Goal: Task Accomplishment & Management: Manage account settings

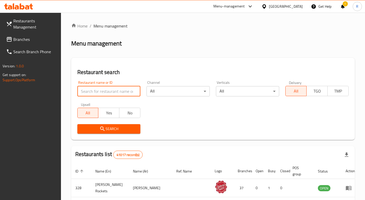
click at [99, 93] on input "search" at bounding box center [108, 91] width 63 height 10
type input "magic corn"
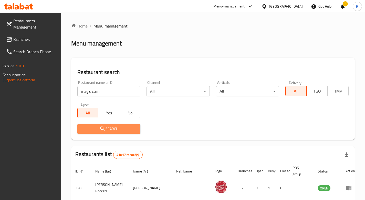
click at [110, 131] on span "Search" at bounding box center [109, 128] width 55 height 6
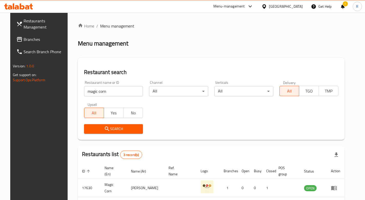
click at [244, 9] on div "Menu-management" at bounding box center [230, 6] width 32 height 6
click at [196, 57] on div "Restaurant-Management" at bounding box center [202, 57] width 40 height 6
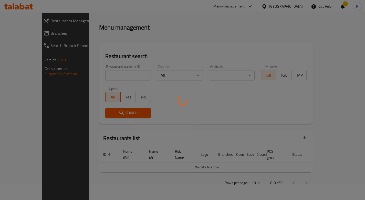
scroll to position [34, 0]
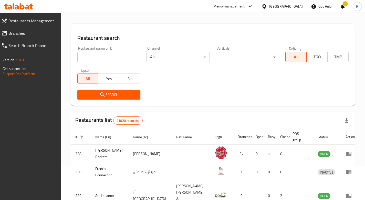
click at [96, 80] on div "Home / Menu management Menu management Restaurant search Restaurant name or ID …" at bounding box center [213, 155] width 284 height 333
click at [96, 53] on input "search" at bounding box center [108, 57] width 63 height 10
type input "the meat"
click at [108, 97] on button "Search" at bounding box center [108, 94] width 63 height 9
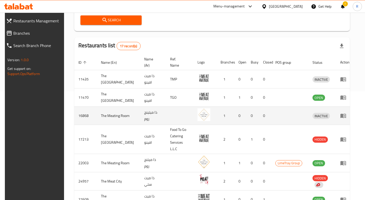
scroll to position [79, 0]
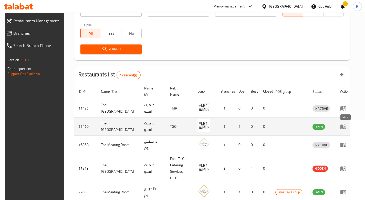
click at [346, 124] on icon "enhanced table" at bounding box center [344, 126] width 6 height 6
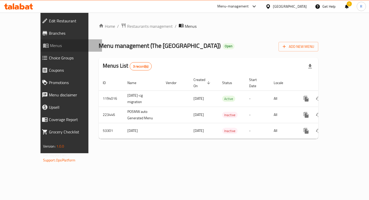
click at [50, 46] on span "Menus" at bounding box center [74, 45] width 48 height 6
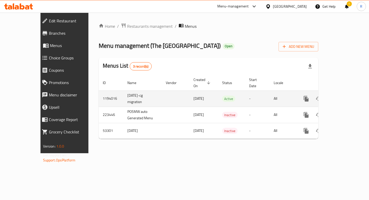
click at [310, 95] on icon "more" at bounding box center [306, 98] width 6 height 6
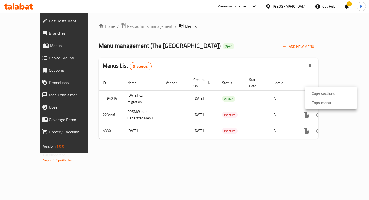
click at [294, 66] on div at bounding box center [184, 100] width 369 height 200
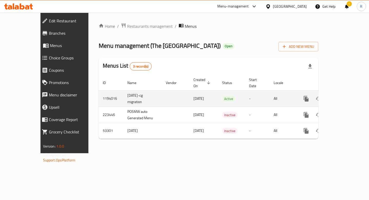
click at [346, 96] on icon "enhanced table" at bounding box center [343, 98] width 5 height 5
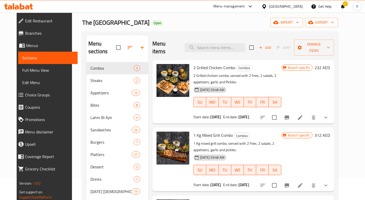
scroll to position [28, 0]
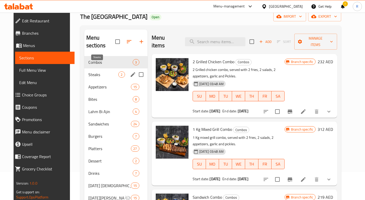
click at [90, 71] on span "Steaks" at bounding box center [103, 74] width 30 height 6
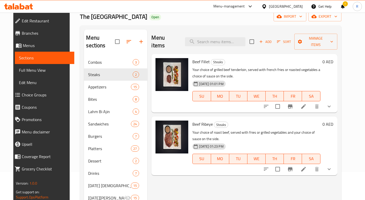
click at [307, 103] on icon at bounding box center [304, 106] width 6 height 6
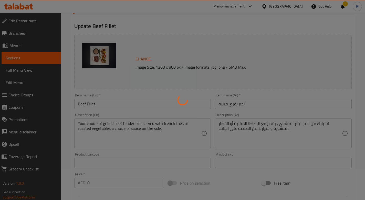
type input "اختيار درجة حرارة الطهي"
type input "0"
type input "1"
type input "اختر الصلصة"
type input "0"
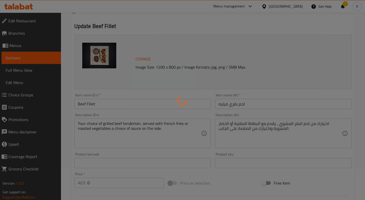
type input "1"
type input "إختر الطبق الجانبى الخاص بك"
type input "1"
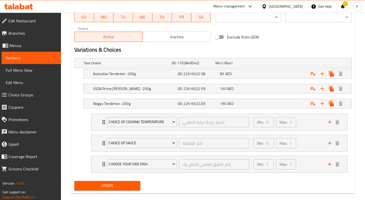
scroll to position [252, 0]
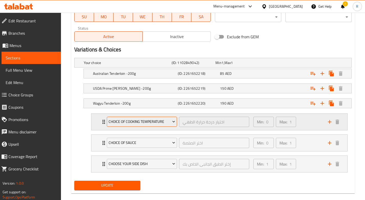
click at [172, 122] on icon "Expand" at bounding box center [173, 121] width 5 height 5
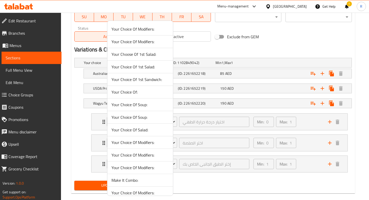
click at [284, 39] on div at bounding box center [184, 100] width 369 height 200
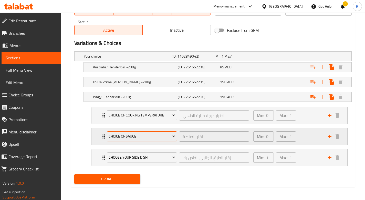
scroll to position [260, 0]
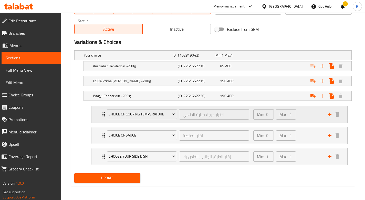
click at [308, 113] on div "Min: 0 ​ Max: 1 ​" at bounding box center [288, 114] width 74 height 16
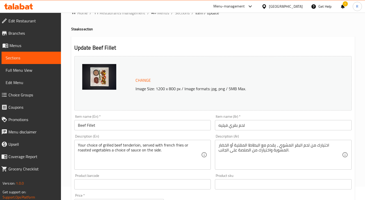
scroll to position [0, 0]
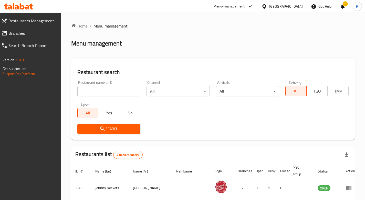
click at [102, 91] on input "search" at bounding box center [108, 91] width 63 height 10
type input "the meat"
click at [110, 130] on span "Search" at bounding box center [109, 128] width 55 height 6
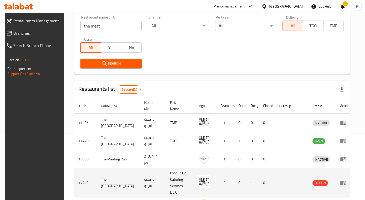
scroll to position [84, 0]
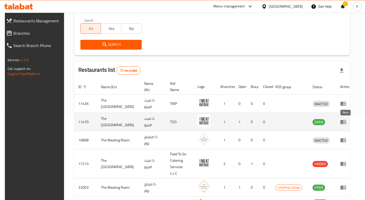
click at [346, 122] on icon "enhanced table" at bounding box center [344, 121] width 6 height 6
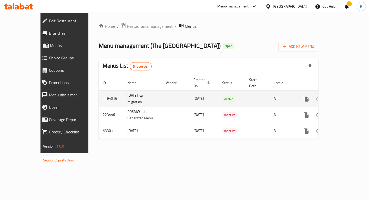
click at [346, 96] on icon "enhanced table" at bounding box center [343, 98] width 5 height 5
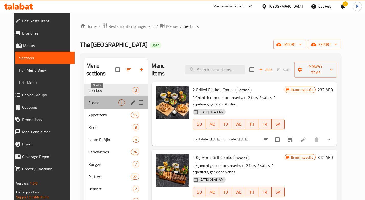
click at [97, 99] on span "Steaks" at bounding box center [103, 102] width 30 height 6
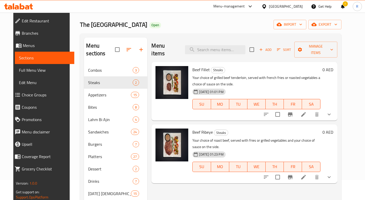
scroll to position [46, 0]
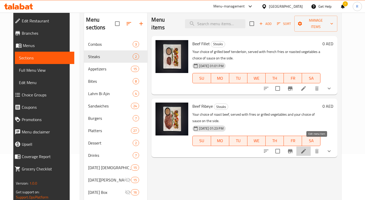
click at [307, 148] on icon at bounding box center [304, 151] width 6 height 6
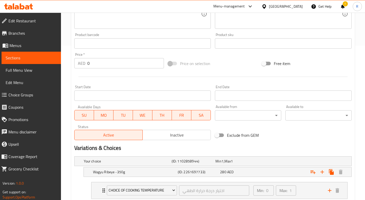
scroll to position [281, 0]
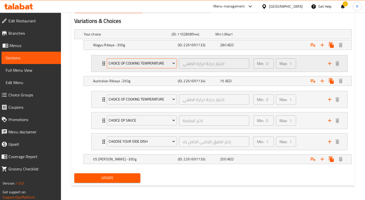
click at [173, 62] on icon "Expand" at bounding box center [173, 63] width 5 height 5
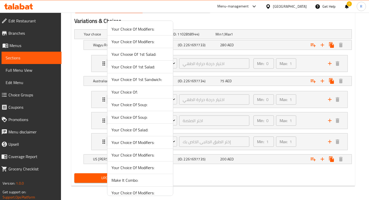
click at [214, 52] on div at bounding box center [184, 100] width 369 height 200
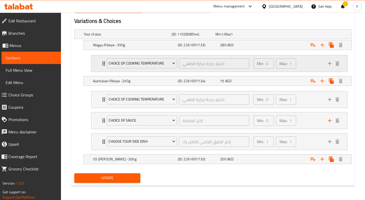
click at [308, 60] on div "Min: 0 ​ Max: 1 ​" at bounding box center [288, 63] width 74 height 16
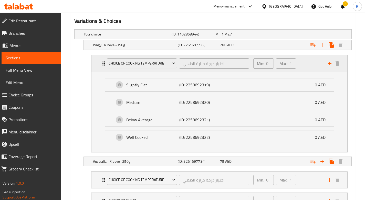
click at [104, 64] on div "Choice of Cooking Temperature اختيار درجة حرارة الطهي ​" at bounding box center [178, 63] width 149 height 16
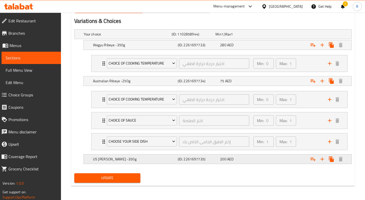
click at [241, 37] on div "200 AED" at bounding box center [237, 34] width 42 height 5
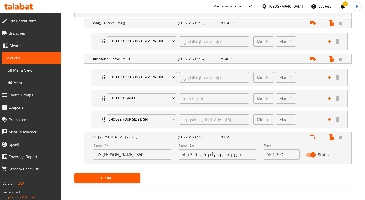
scroll to position [303, 0]
click at [323, 135] on icon "Expand" at bounding box center [323, 137] width 6 height 6
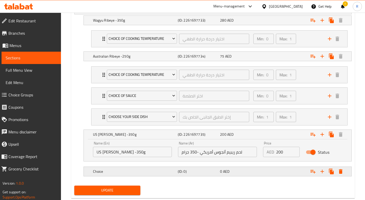
scroll to position [305, 0]
click at [312, 172] on icon "Expand" at bounding box center [313, 171] width 6 height 6
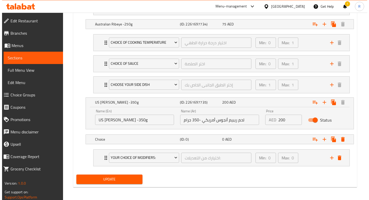
scroll to position [339, 0]
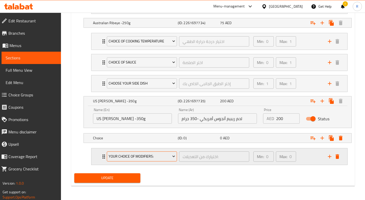
click at [171, 157] on icon "Expand" at bounding box center [173, 155] width 5 height 5
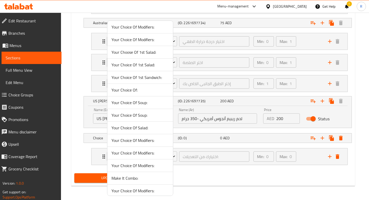
scroll to position [0, 0]
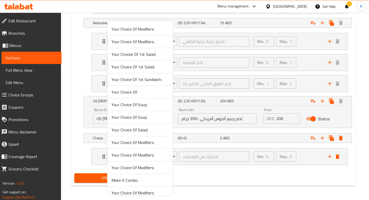
click at [214, 188] on div at bounding box center [184, 100] width 369 height 200
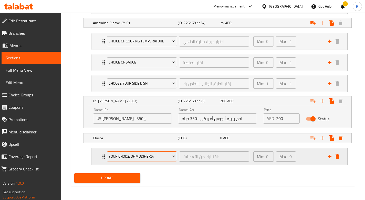
click at [150, 159] on span "Your Choice Of Modifiers:" at bounding box center [142, 156] width 67 height 6
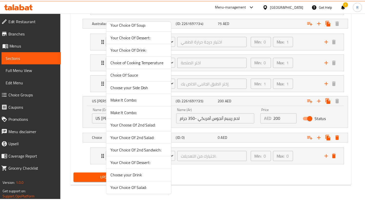
scroll to position [381, 0]
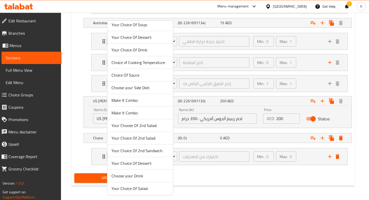
click at [142, 65] on span "Choice of Cooking Temperature" at bounding box center [140, 62] width 57 height 6
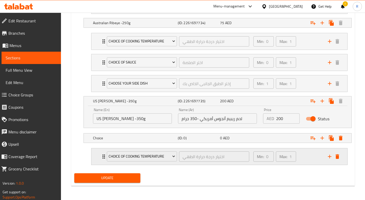
click at [307, 154] on div "Min: 0 ​ Max: 1 ​" at bounding box center [288, 156] width 74 height 16
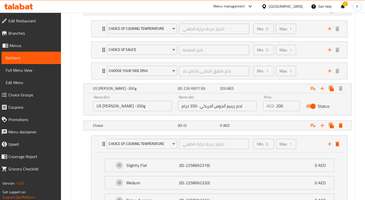
scroll to position [419, 0]
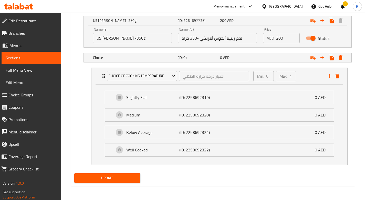
click at [108, 175] on span "Update" at bounding box center [107, 177] width 58 height 6
click at [108, 176] on span "Update" at bounding box center [107, 177] width 58 height 6
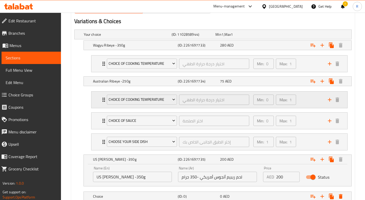
scroll to position [280, 0]
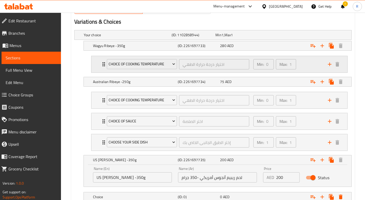
click at [303, 65] on div "Min: 0 ​ Max: 1 ​" at bounding box center [288, 64] width 74 height 16
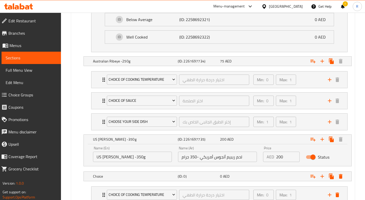
scroll to position [381, 0]
click at [306, 82] on div "Min: 0 ​ Max: 1 ​" at bounding box center [288, 79] width 74 height 16
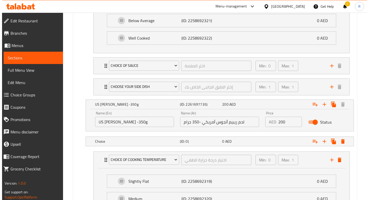
scroll to position [579, 0]
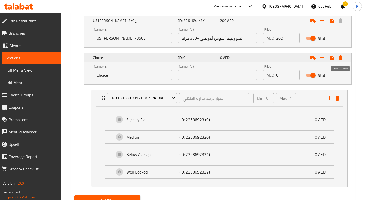
click at [340, 57] on icon "Expand" at bounding box center [341, 57] width 4 height 5
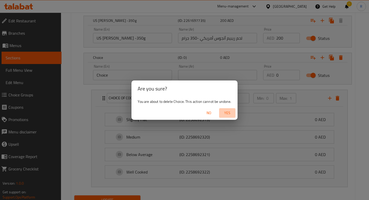
click at [229, 112] on span "Yes" at bounding box center [227, 113] width 12 height 6
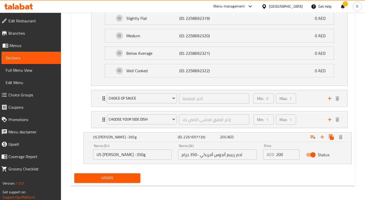
click at [336, 150] on div "Status" at bounding box center [324, 154] width 43 height 16
click at [313, 137] on icon "Expand" at bounding box center [313, 137] width 6 height 6
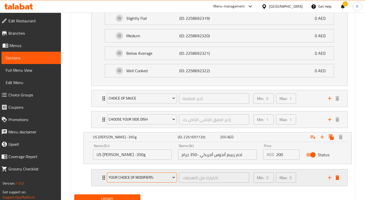
click at [169, 177] on span "Your Choice Of Modifiers:" at bounding box center [142, 177] width 67 height 6
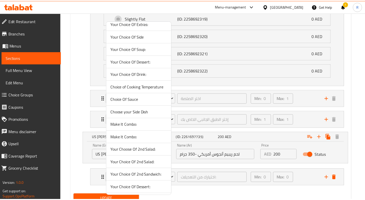
scroll to position [357, 0]
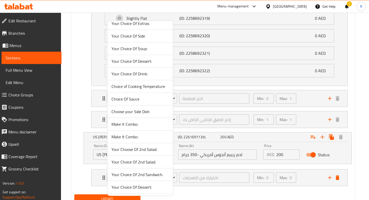
click at [147, 87] on span "Choice of Cooking Temperature" at bounding box center [140, 86] width 57 height 6
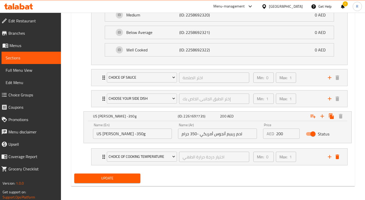
scroll to position [484, 0]
click at [307, 157] on div "Min: 0 ​ Max: 1 ​" at bounding box center [288, 156] width 74 height 16
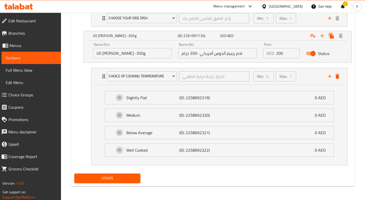
scroll to position [564, 0]
click at [117, 175] on span "Update" at bounding box center [107, 177] width 58 height 6
